Goal: Information Seeking & Learning: Learn about a topic

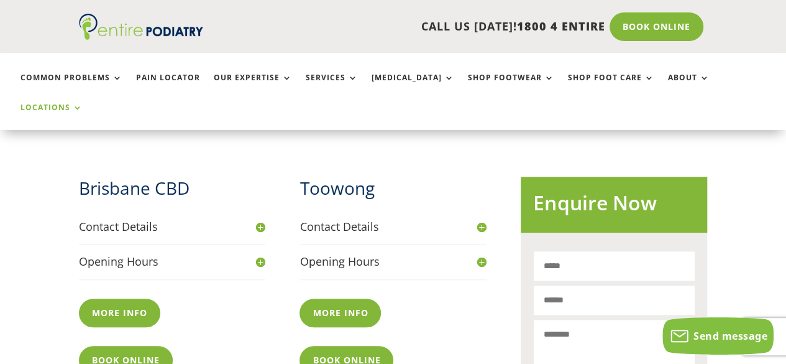
scroll to position [453, 0]
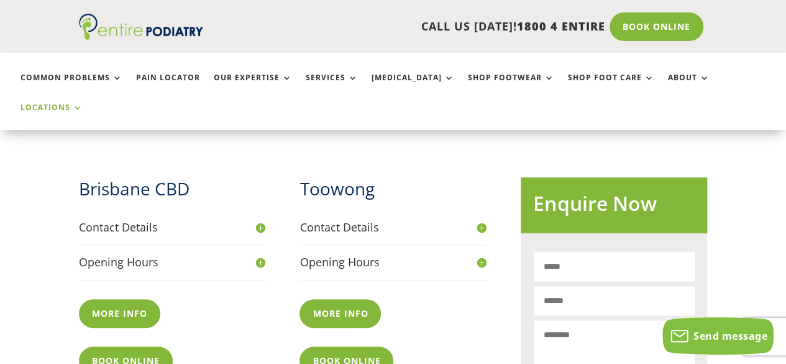
click at [482, 219] on h4 "Contact Details" at bounding box center [393, 227] width 187 height 16
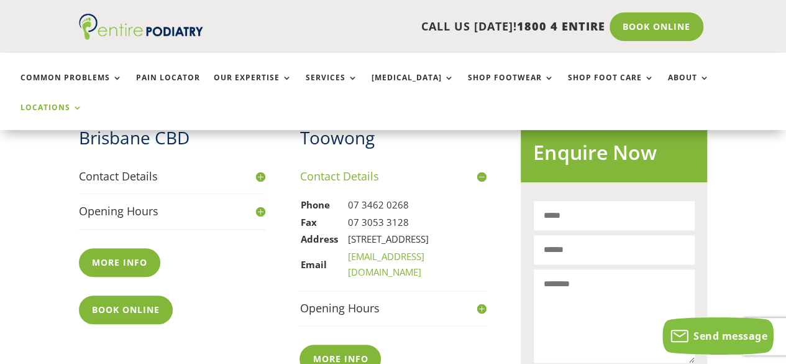
scroll to position [554, 0]
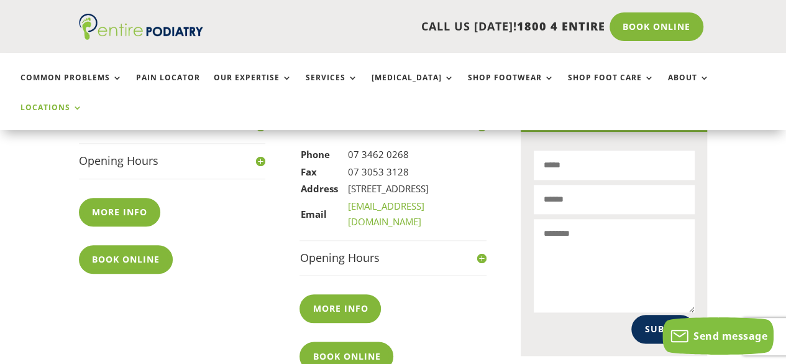
click at [477, 250] on h4 "Opening Hours" at bounding box center [393, 258] width 187 height 16
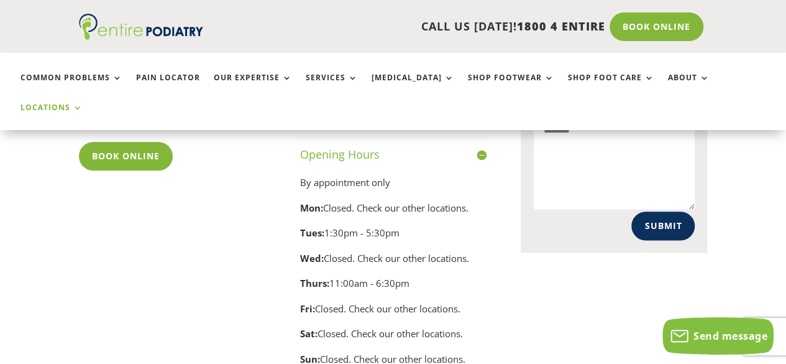
scroll to position [755, 0]
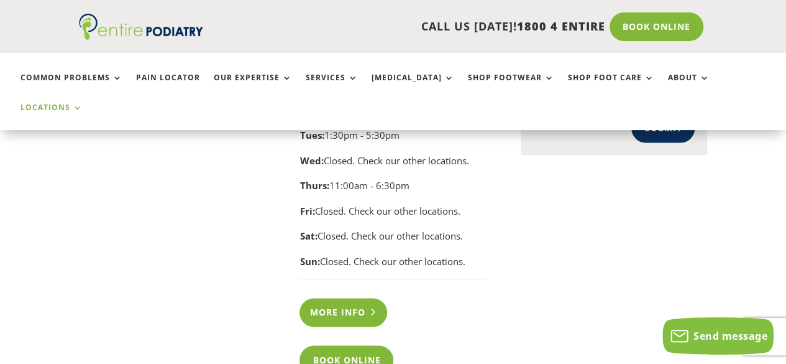
click at [334, 298] on link "More info" at bounding box center [344, 312] width 88 height 29
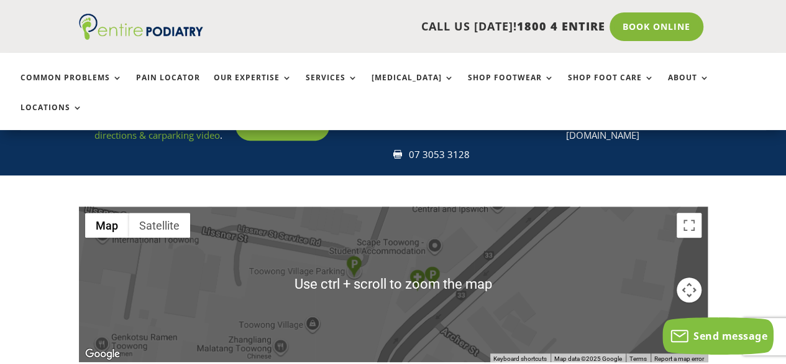
scroll to position [254, 0]
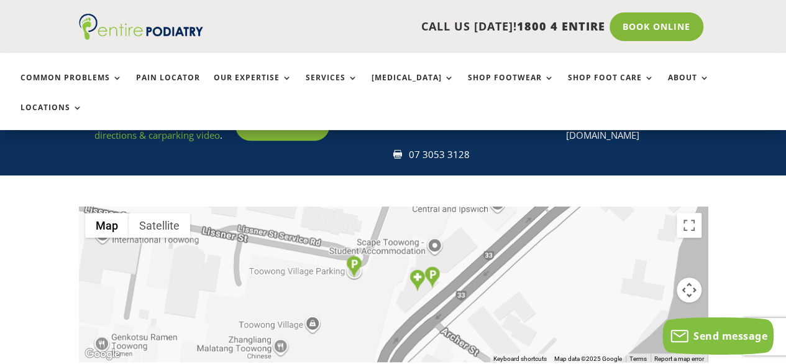
click at [568, 244] on div at bounding box center [393, 283] width 629 height 155
click at [694, 213] on button "Toggle fullscreen view" at bounding box center [689, 225] width 25 height 25
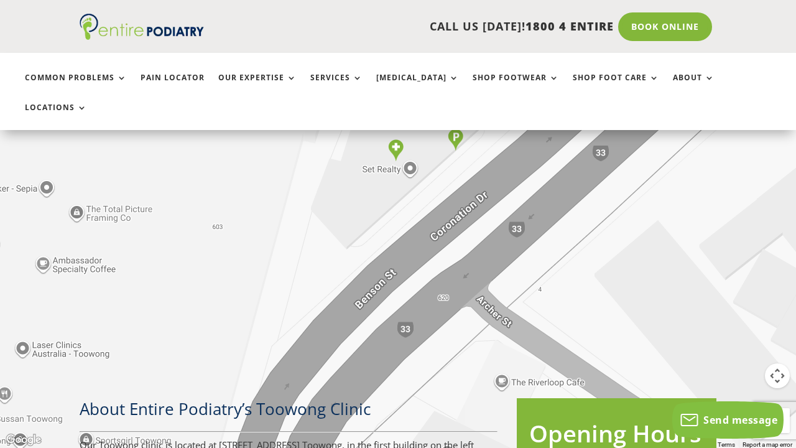
drag, startPoint x: 328, startPoint y: 271, endPoint x: 230, endPoint y: 180, distance: 133.3
click at [230, 180] on div at bounding box center [398, 224] width 796 height 448
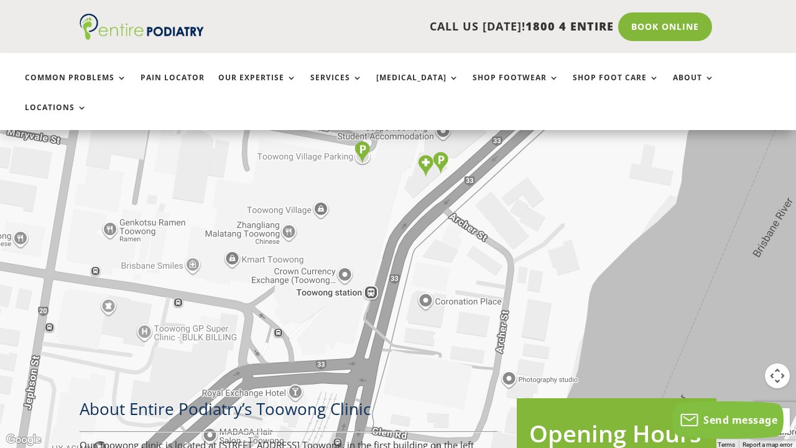
click at [780, 363] on button "Map camera controls" at bounding box center [777, 375] width 25 height 25
click at [552, 363] on div at bounding box center [398, 224] width 796 height 448
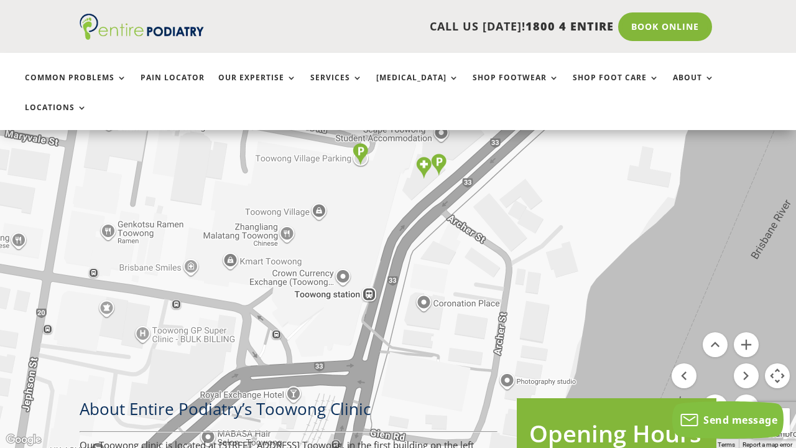
click at [514, 320] on div at bounding box center [398, 224] width 796 height 448
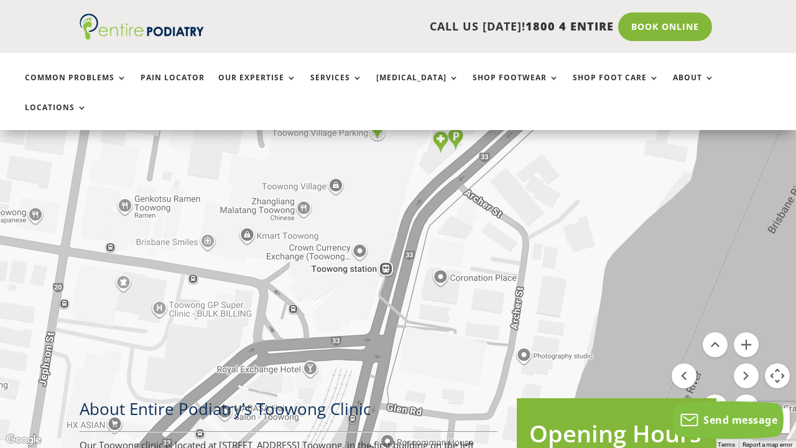
click at [30, 15] on button "Map" at bounding box center [28, 18] width 44 height 25
click at [775, 15] on button "Toggle fullscreen view" at bounding box center [777, 18] width 25 height 25
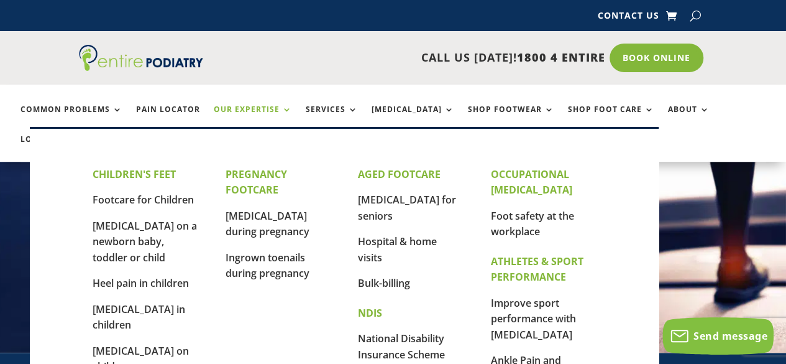
click at [275, 109] on link "Our Expertise" at bounding box center [253, 118] width 78 height 27
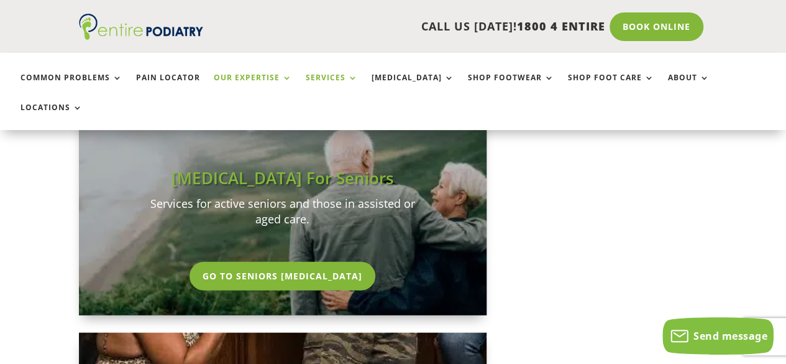
scroll to position [1256, 0]
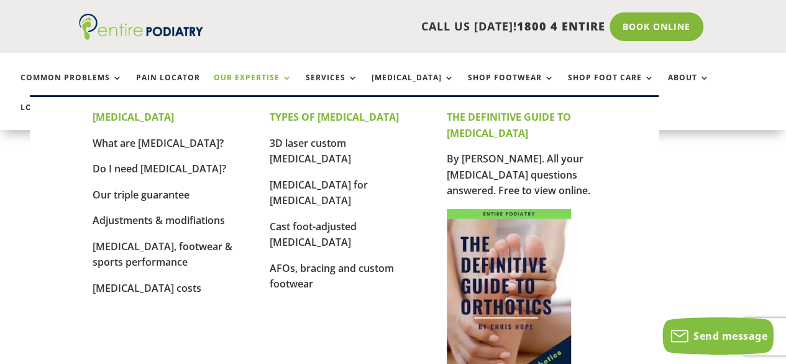
click at [126, 254] on p "[MEDICAL_DATA], footwear & sports performance" at bounding box center [167, 260] width 149 height 42
click at [132, 248] on link "[MEDICAL_DATA], footwear & sports performance" at bounding box center [163, 254] width 140 height 30
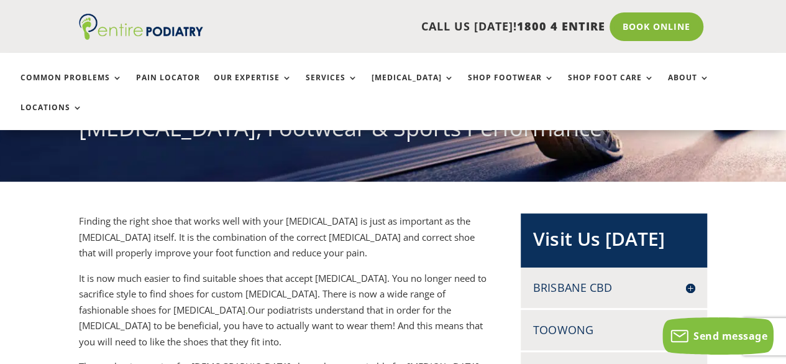
scroll to position [170, 0]
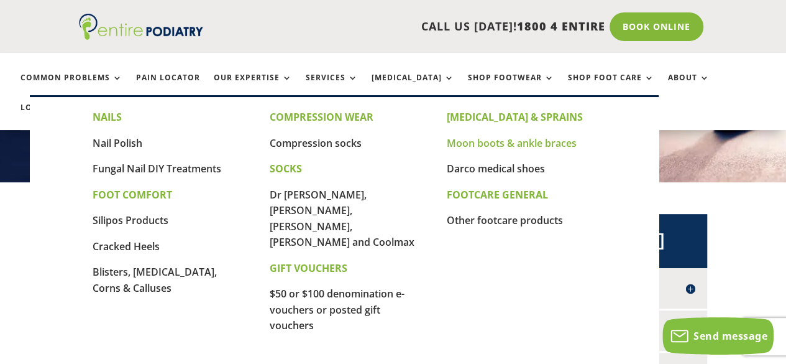
click at [510, 147] on link "Moon boots & ankle braces" at bounding box center [512, 143] width 130 height 14
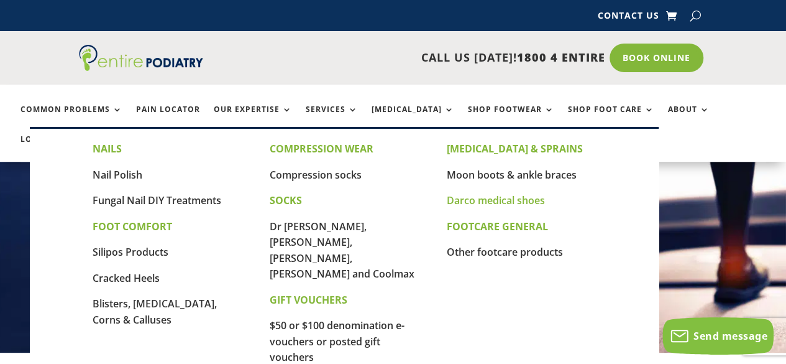
click at [489, 203] on link "Darco medical shoes" at bounding box center [496, 200] width 98 height 14
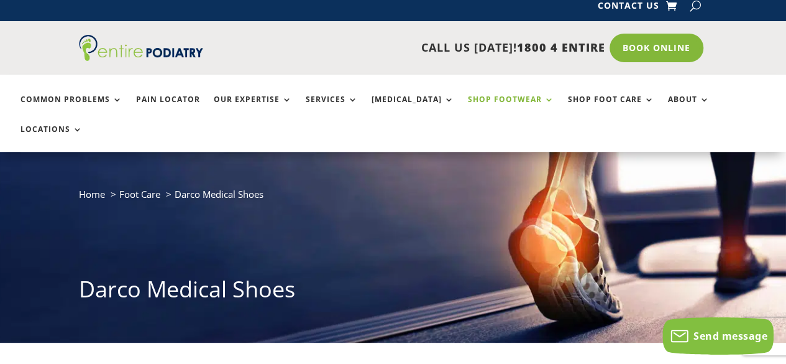
scroll to position [9, 0]
